Goal: Task Accomplishment & Management: Manage account settings

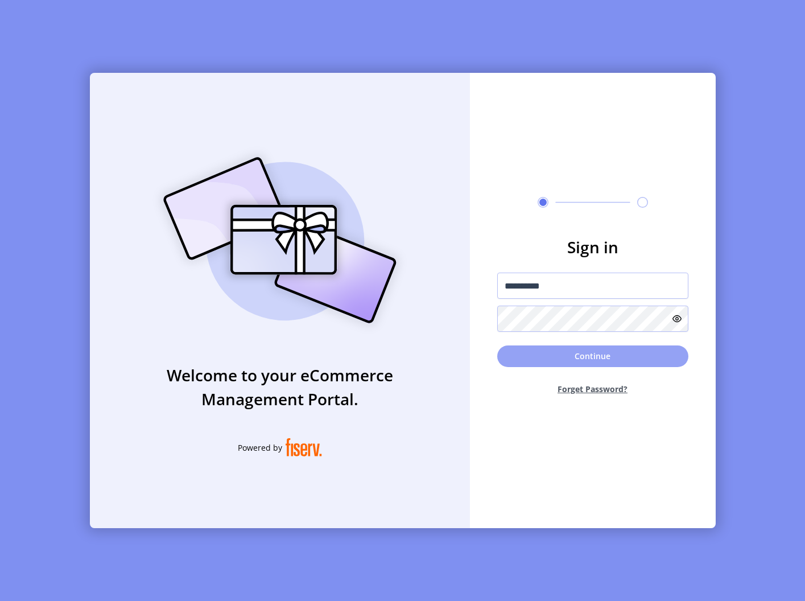
click at [640, 356] on button "Continue" at bounding box center [592, 356] width 191 height 22
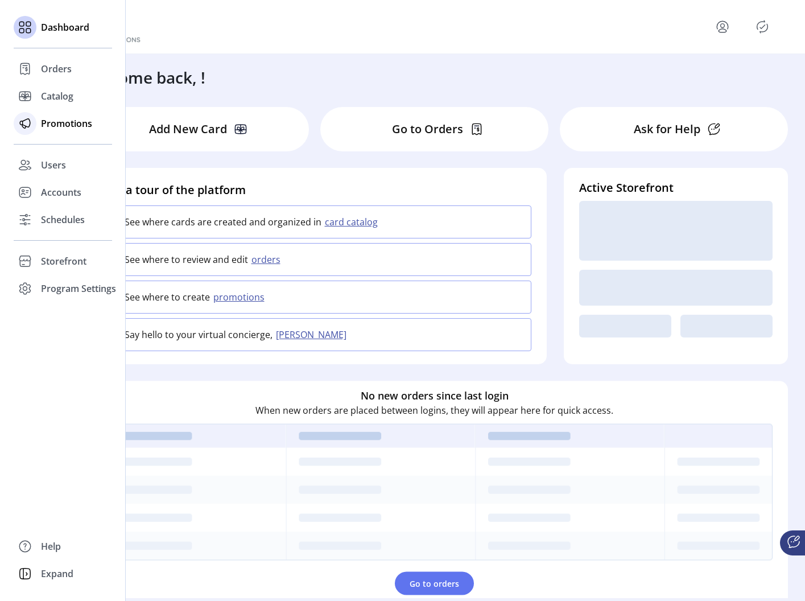
click at [51, 121] on span "Promotions" at bounding box center [66, 124] width 51 height 14
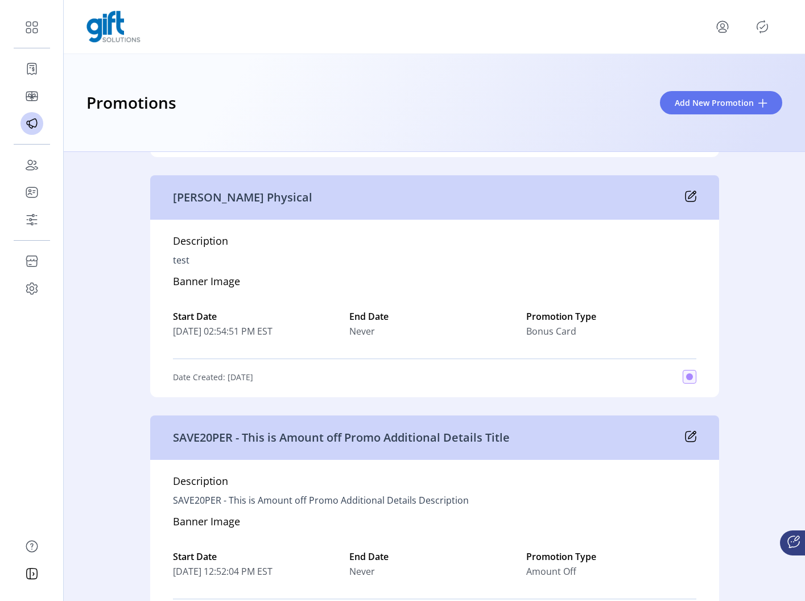
scroll to position [1414, 0]
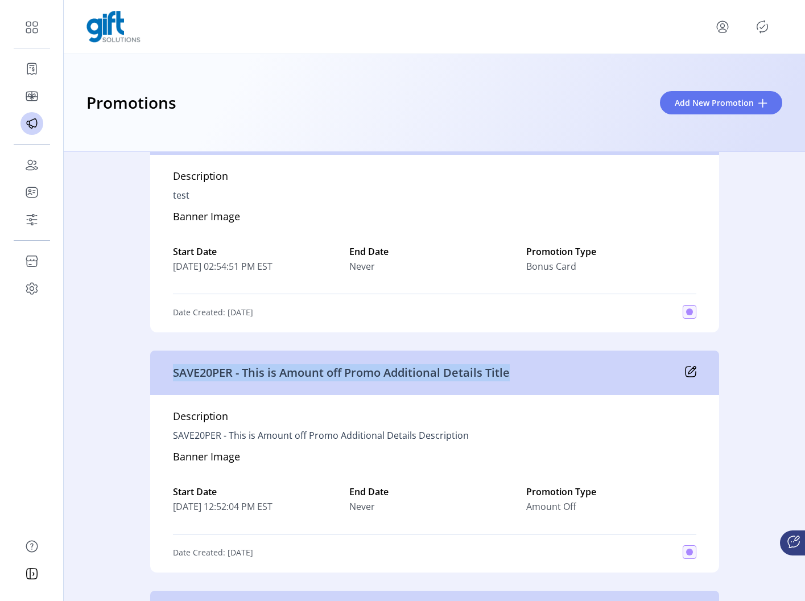
drag, startPoint x: 166, startPoint y: 372, endPoint x: 537, endPoint y: 370, distance: 370.8
click at [537, 370] on div "SAVE20PER - This is Amount off Promo Additional Details Title" at bounding box center [434, 372] width 569 height 44
drag, startPoint x: 361, startPoint y: 371, endPoint x: 161, endPoint y: 371, distance: 199.6
click at [162, 371] on div "SAVE20PER - This is Amount off Promo Additional Details Title" at bounding box center [434, 372] width 569 height 44
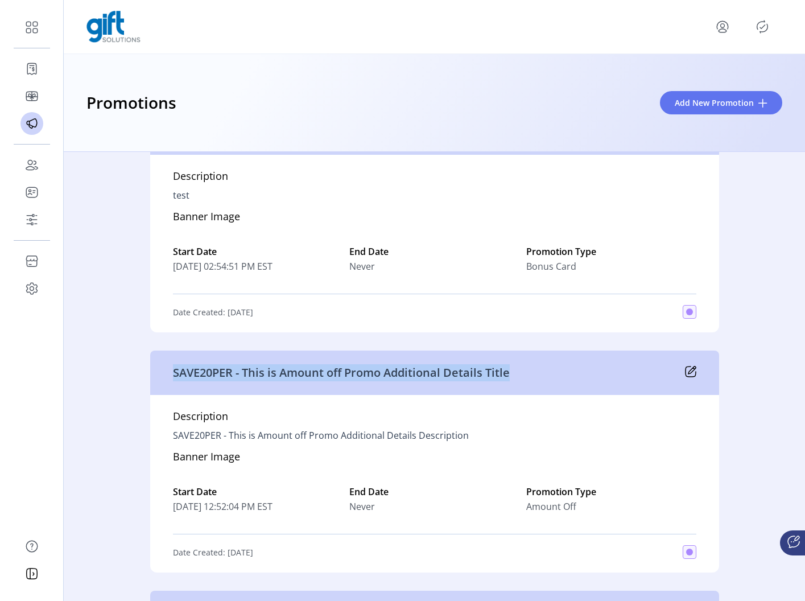
click at [160, 370] on div "SAVE20PER - This is Amount off Promo Additional Details Title" at bounding box center [434, 372] width 569 height 44
drag, startPoint x: 172, startPoint y: 371, endPoint x: 522, endPoint y: 374, distance: 349.8
click at [520, 374] on div "SAVE20PER - This is Amount off Promo Additional Details Title" at bounding box center [434, 372] width 569 height 44
click at [522, 374] on div "SAVE20PER - This is Amount off Promo Additional Details Title" at bounding box center [434, 372] width 569 height 44
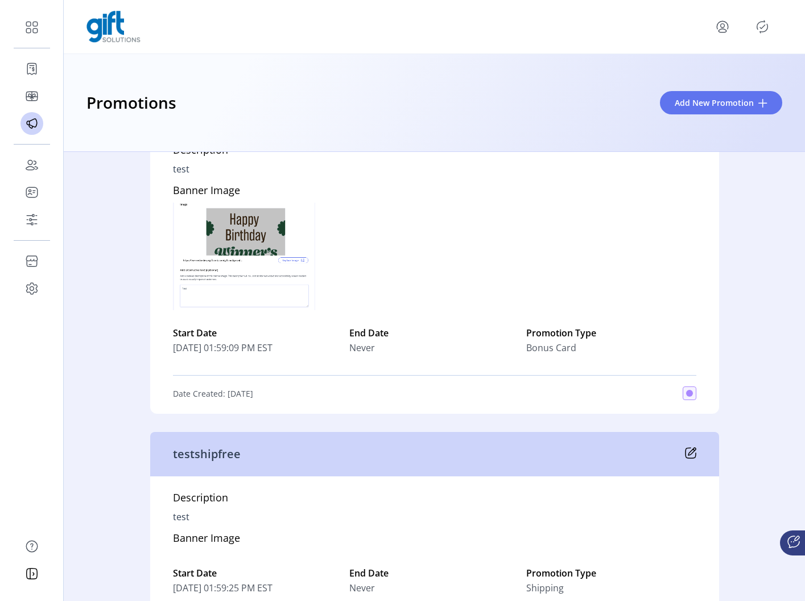
scroll to position [279, 0]
